Goal: Information Seeking & Learning: Learn about a topic

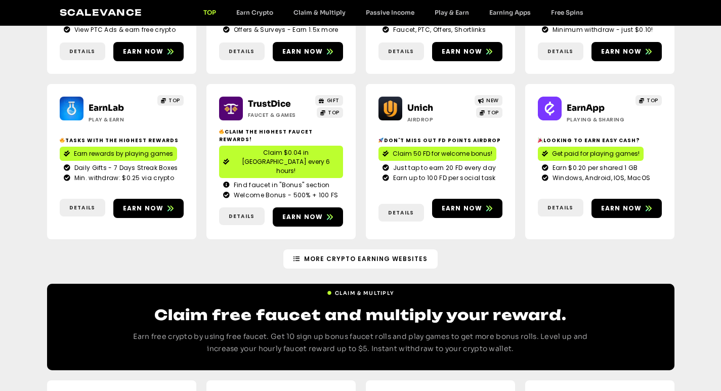
scroll to position [253, 0]
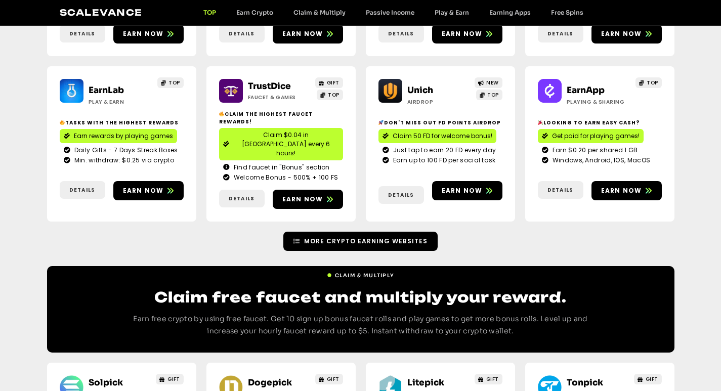
click at [307, 237] on span "More Crypto Earning Websites" at bounding box center [360, 241] width 134 height 9
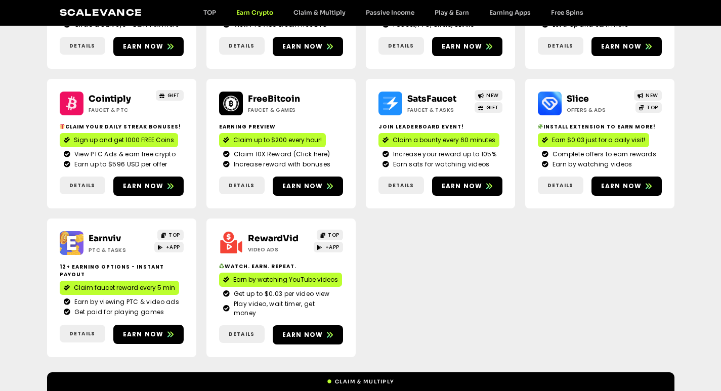
scroll to position [253, 0]
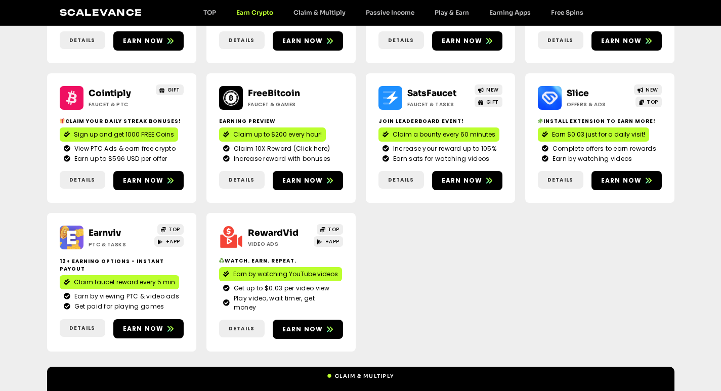
drag, startPoint x: 523, startPoint y: 297, endPoint x: 435, endPoint y: 302, distance: 88.1
click at [435, 302] on div "CoinPayU ptc & Tasks TOP $1000 Monthly Offer contest Earn up to $0.05 per PTC a…" at bounding box center [360, 145] width 627 height 443
drag, startPoint x: 435, startPoint y: 302, endPoint x: 404, endPoint y: 287, distance: 34.2
drag, startPoint x: 404, startPoint y: 287, endPoint x: 608, endPoint y: 298, distance: 204.1
click at [608, 298] on div "CoinPayU ptc & Tasks TOP $1000 Monthly Offer contest Earn up to $0.05 per PTC a…" at bounding box center [360, 145] width 627 height 443
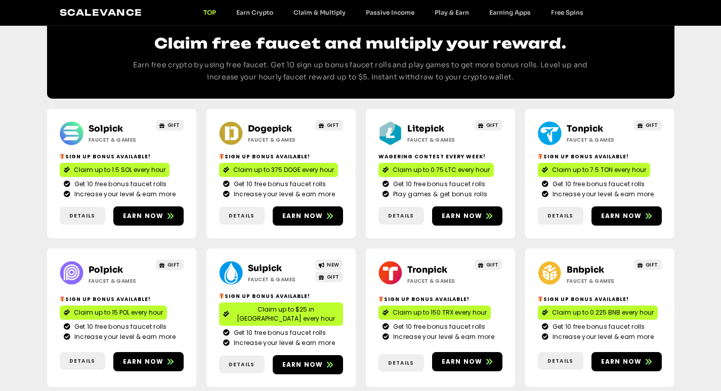
scroll to position [556, 0]
